Goal: Find specific page/section: Find specific page/section

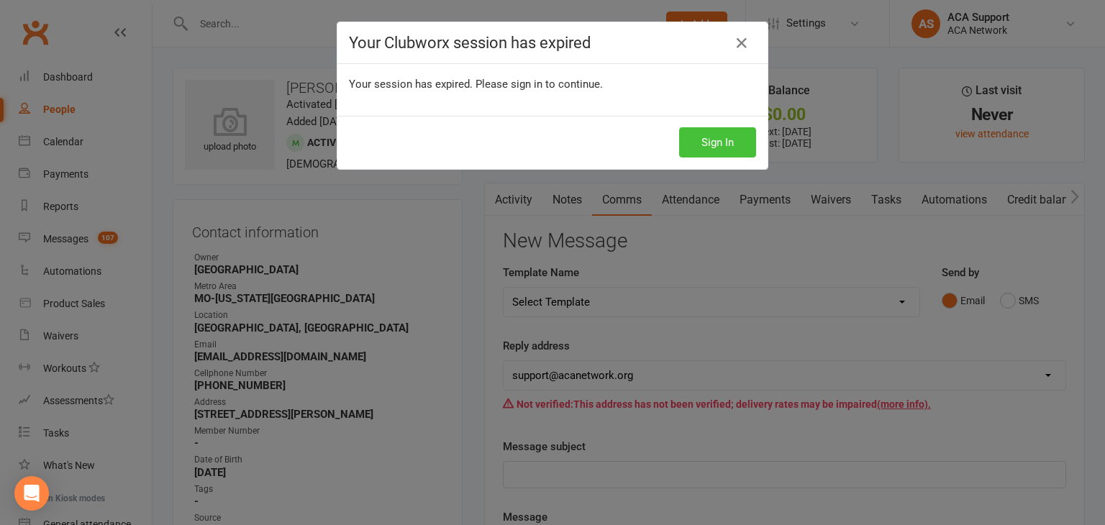
click at [704, 144] on button "Sign In" at bounding box center [717, 142] width 77 height 30
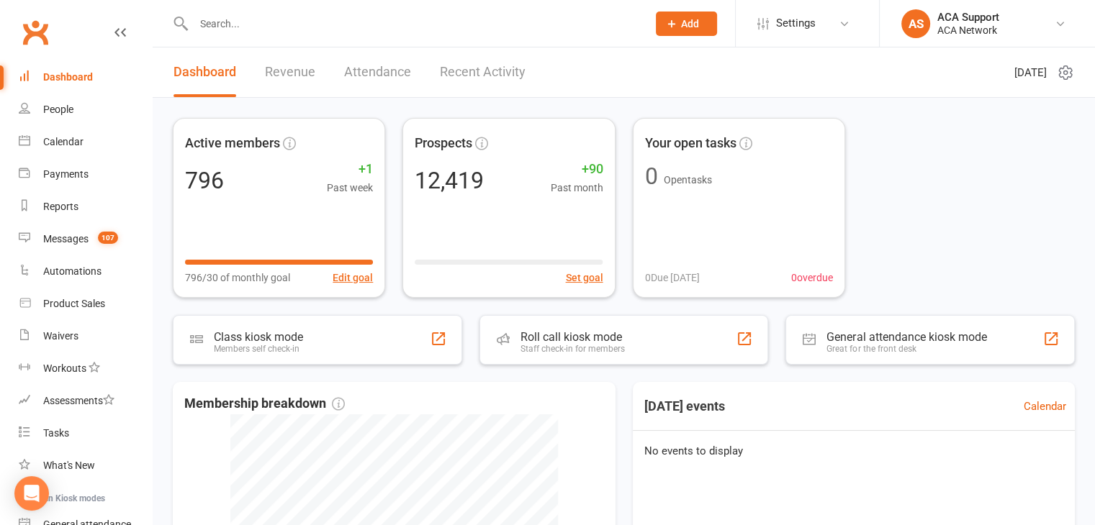
click at [214, 30] on input "text" at bounding box center [413, 24] width 448 height 20
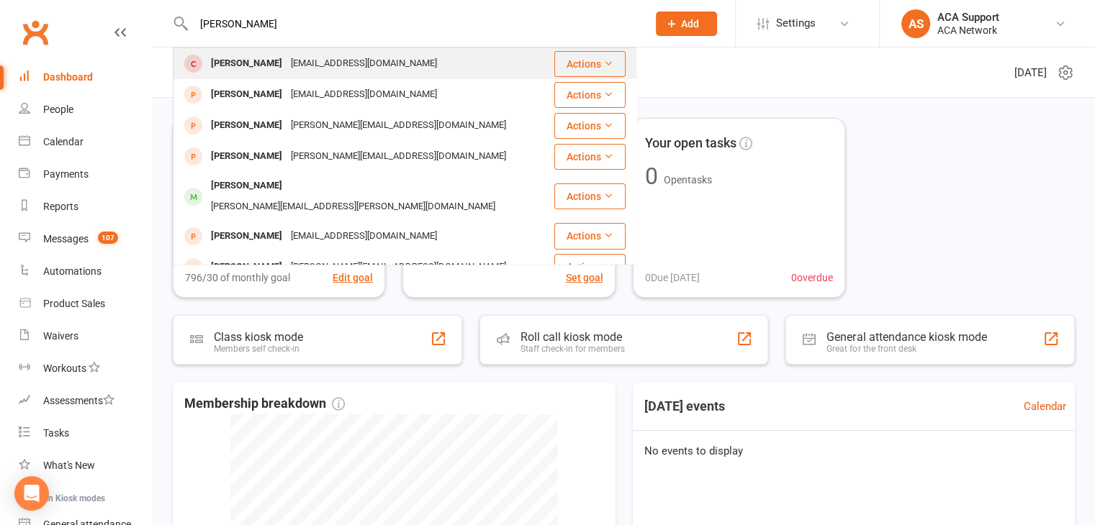
type input "Brian Kilk"
click at [224, 67] on div "Brian Kilkenny" at bounding box center [247, 63] width 80 height 21
